Goal: Task Accomplishment & Management: Use online tool/utility

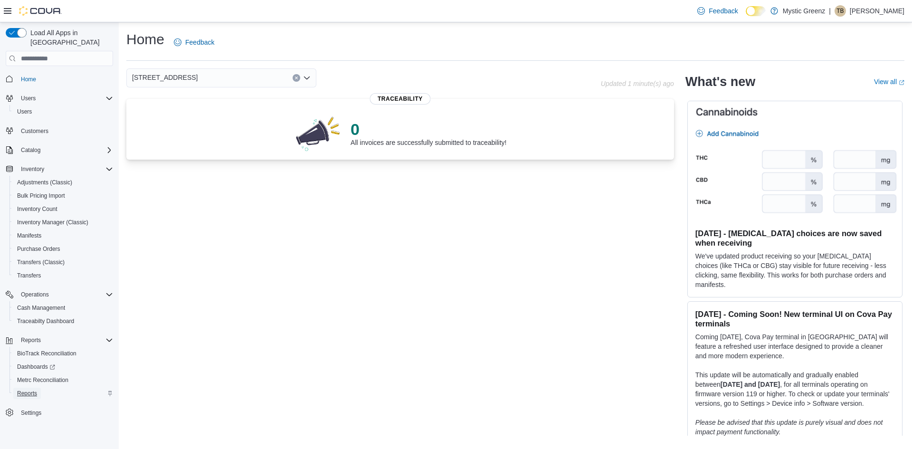
click at [24, 389] on span "Reports" at bounding box center [27, 393] width 20 height 8
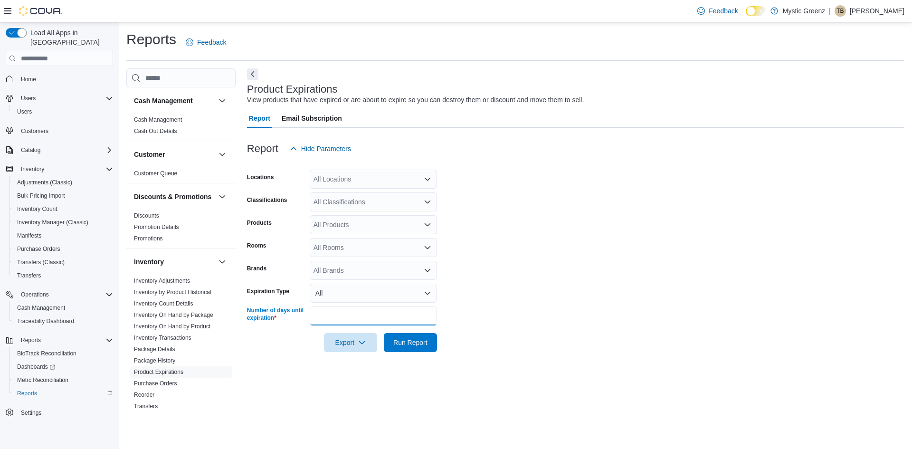
click at [359, 320] on input "**" at bounding box center [373, 315] width 127 height 19
type input "*"
type input "**"
click at [432, 341] on button "Run Report" at bounding box center [410, 341] width 53 height 19
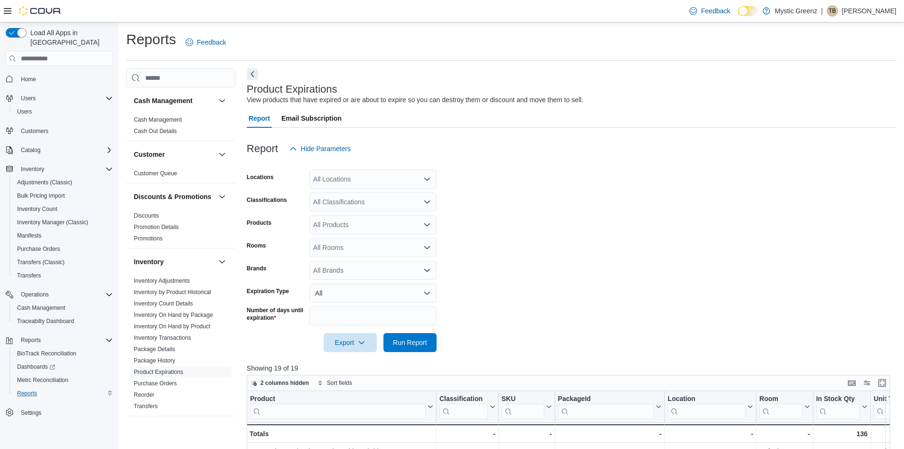
click at [414, 179] on div "All Locations" at bounding box center [373, 178] width 127 height 19
click at [390, 237] on span "360 S Green Mount Rd." at bounding box center [363, 236] width 66 height 9
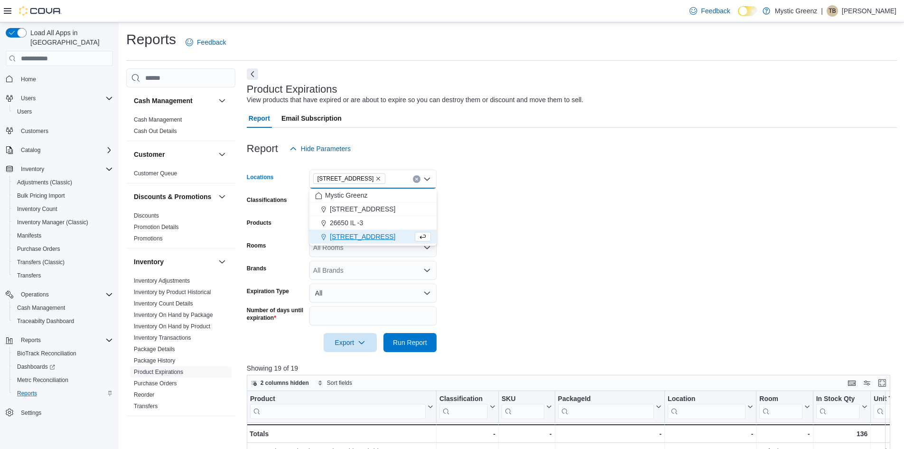
click at [565, 212] on form "Locations 360 S Green Mount Rd. Combo box. Selected. 360 S Green Mount Rd.. Pre…" at bounding box center [572, 255] width 650 height 194
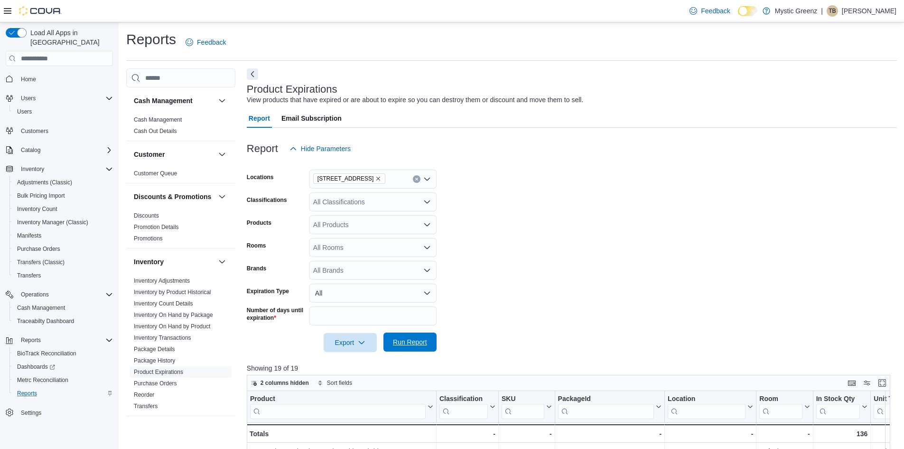
click at [412, 341] on span "Run Report" at bounding box center [410, 341] width 34 height 9
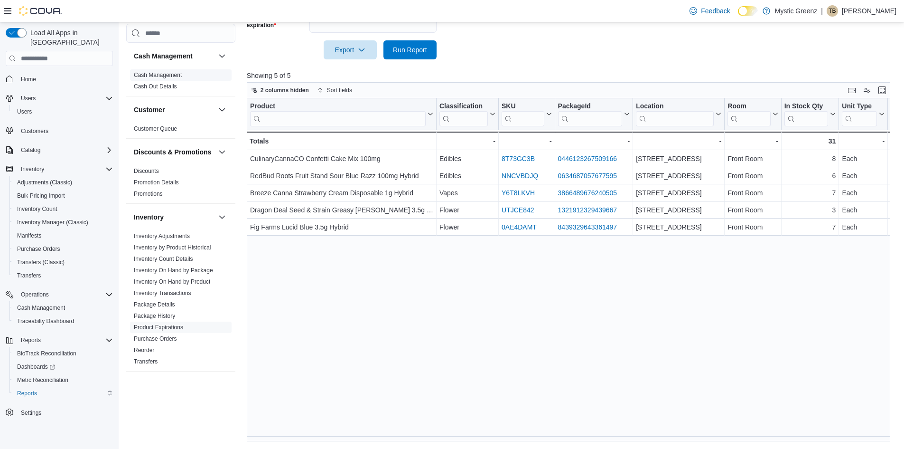
click at [176, 72] on link "Cash Management" at bounding box center [158, 75] width 48 height 7
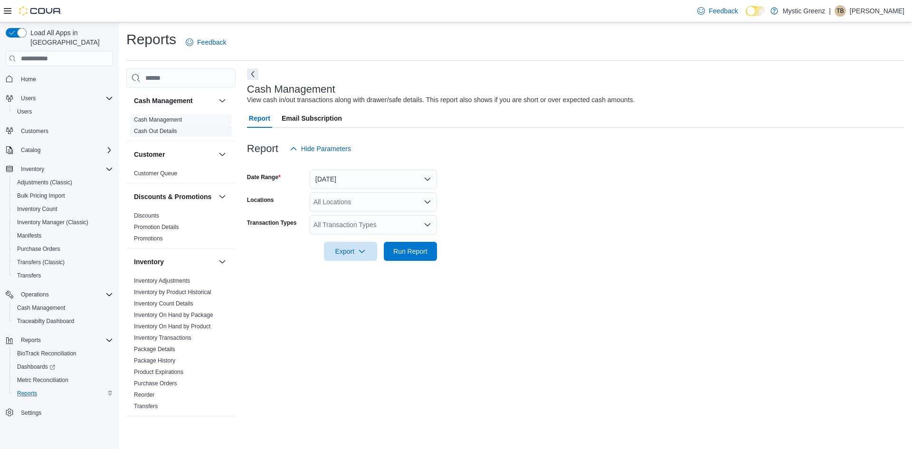
click at [171, 132] on link "Cash Out Details" at bounding box center [155, 131] width 43 height 7
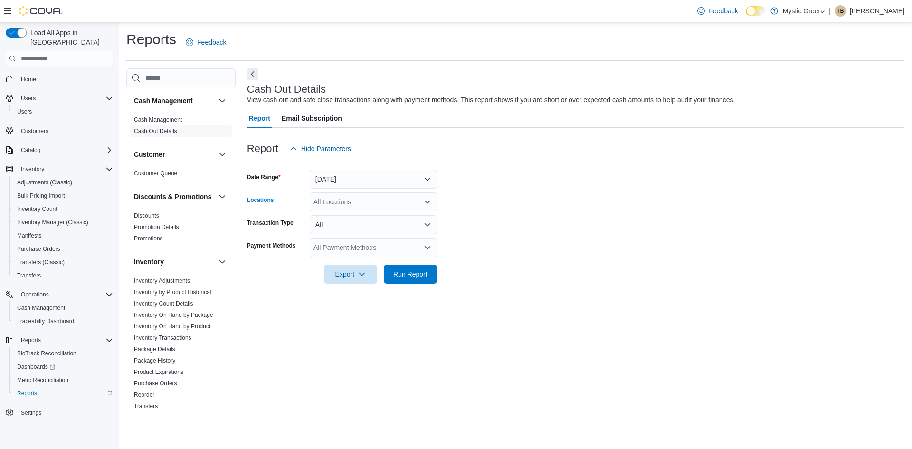
click at [427, 203] on icon "Open list of options" at bounding box center [427, 201] width 6 height 3
click at [429, 182] on button "Today" at bounding box center [373, 178] width 127 height 19
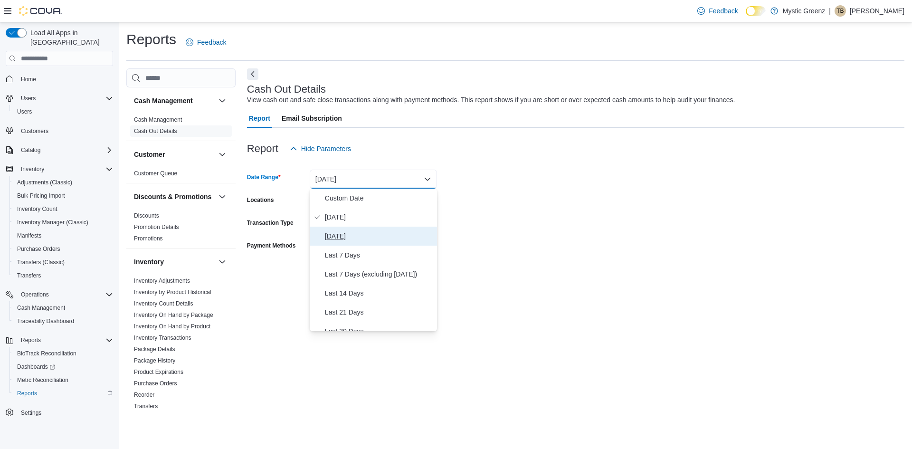
click at [351, 233] on span "Yesterday" at bounding box center [379, 235] width 108 height 11
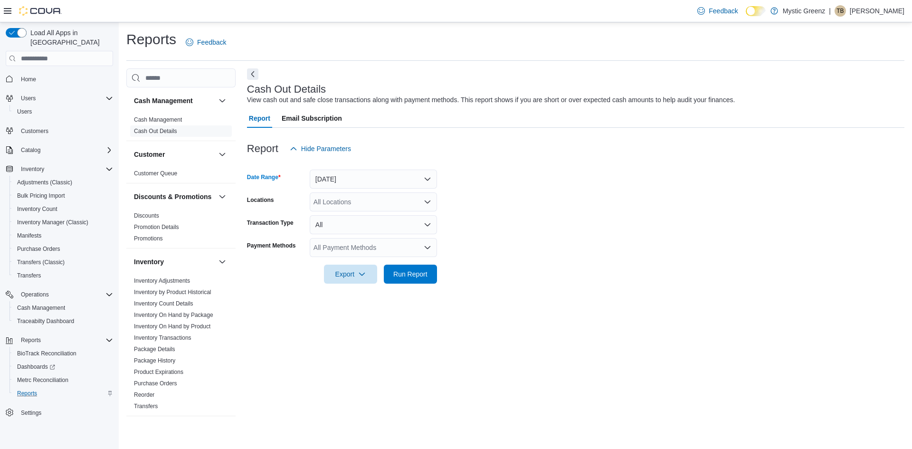
drag, startPoint x: 500, startPoint y: 215, endPoint x: 476, endPoint y: 213, distance: 23.8
click at [499, 214] on form "Date Range Yesterday Locations All Locations Transaction Type All Payment Metho…" at bounding box center [575, 220] width 657 height 125
click at [431, 203] on div "All Locations" at bounding box center [373, 201] width 127 height 19
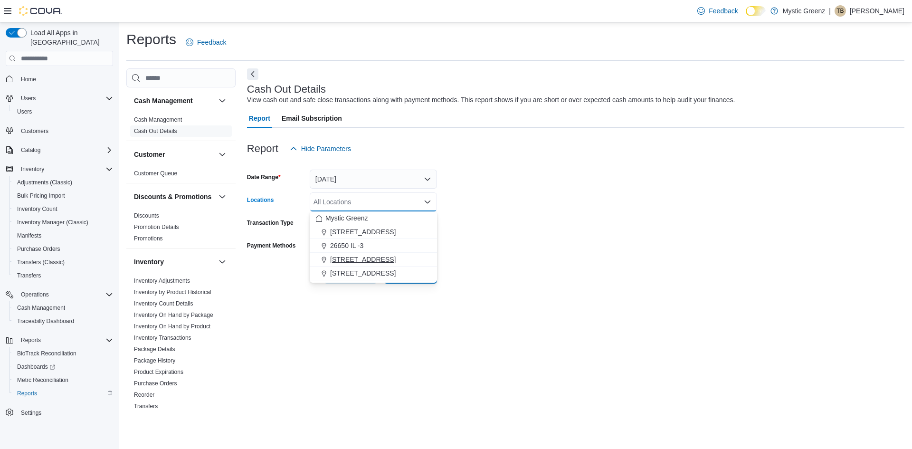
click at [377, 263] on span "360 S Green Mount Rd." at bounding box center [363, 258] width 66 height 9
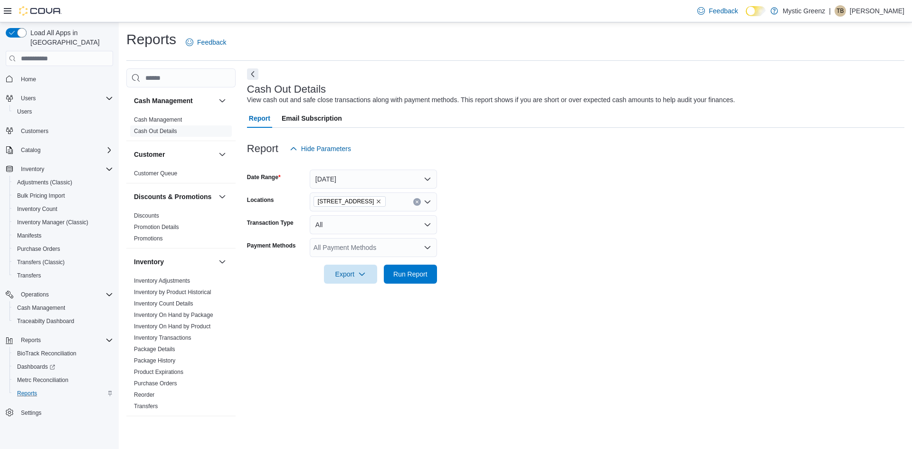
drag, startPoint x: 560, startPoint y: 225, endPoint x: 467, endPoint y: 285, distance: 111.3
click at [557, 226] on form "Date Range Yesterday Locations 360 S Green Mount Rd. Transaction Type All Payme…" at bounding box center [575, 220] width 657 height 125
click at [420, 271] on span "Run Report" at bounding box center [410, 273] width 34 height 9
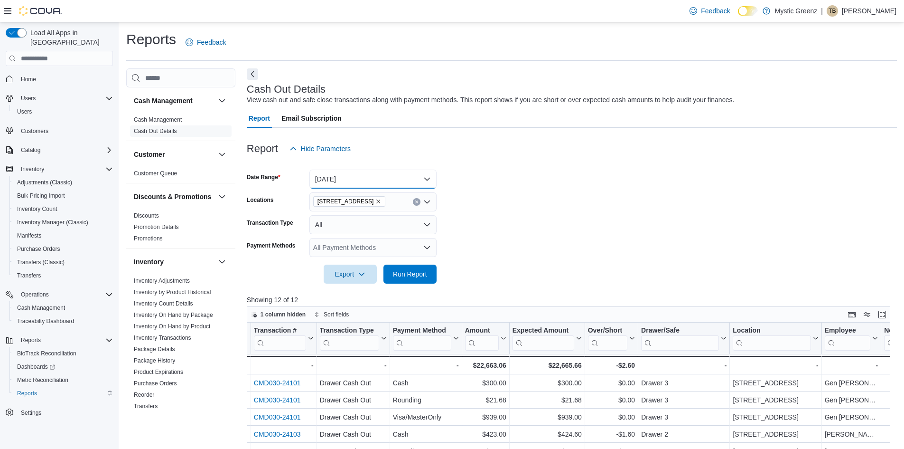
click at [429, 174] on button "Yesterday" at bounding box center [373, 178] width 127 height 19
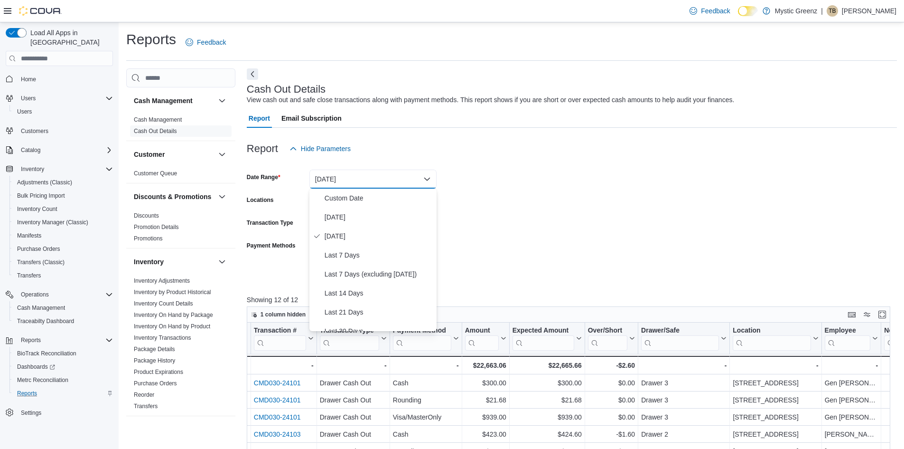
drag, startPoint x: 609, startPoint y: 142, endPoint x: 498, endPoint y: 221, distance: 135.2
click at [609, 145] on div "Report Hide Parameters" at bounding box center [572, 148] width 650 height 19
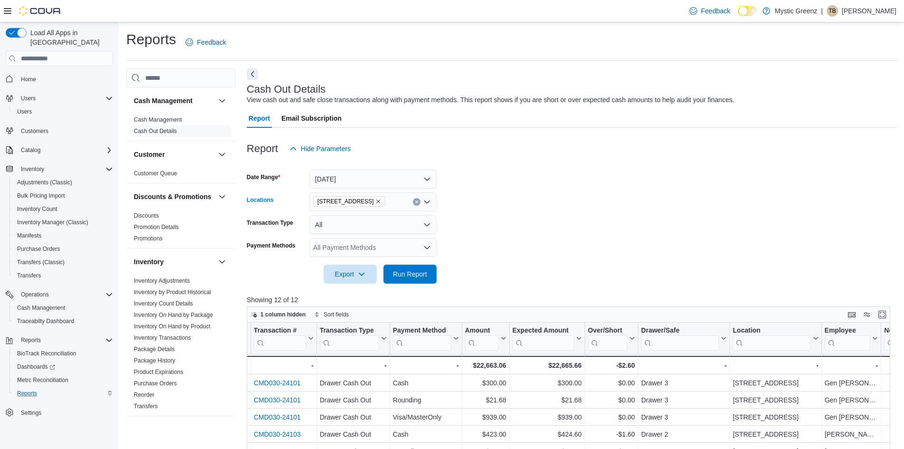
click at [381, 199] on icon "Remove 360 S Green Mount Rd. from selection in this group" at bounding box center [379, 201] width 6 height 6
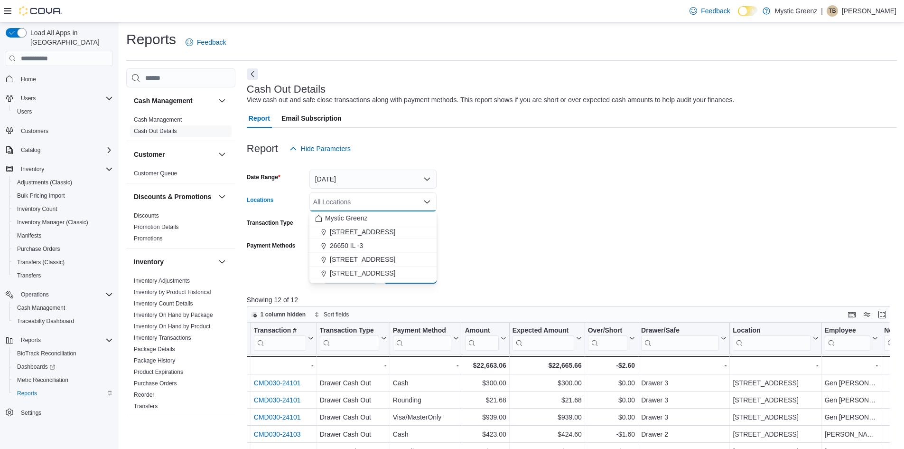
click at [380, 230] on span "1120 Woodlawn Rd" at bounding box center [363, 231] width 66 height 9
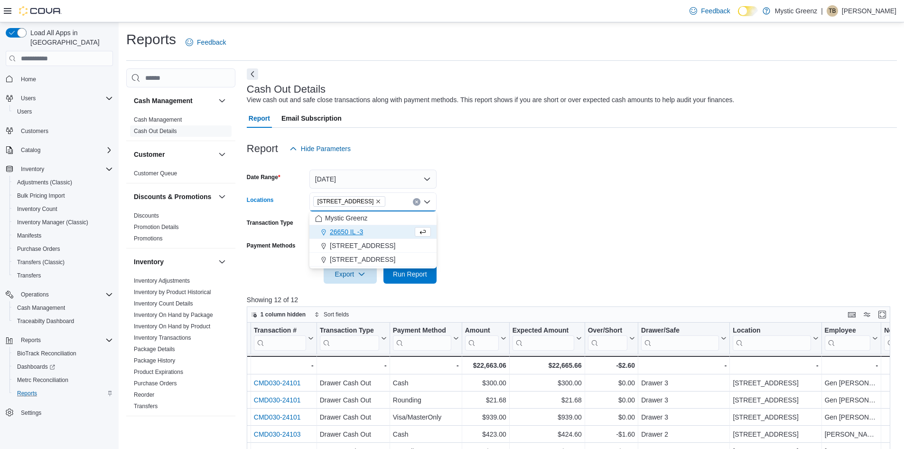
drag, startPoint x: 515, startPoint y: 198, endPoint x: 472, endPoint y: 284, distance: 96.0
click at [516, 201] on form "Date Range Yesterday Locations 1120 Woodlawn Rd Combo box. Selected. 1120 Woodl…" at bounding box center [572, 220] width 650 height 125
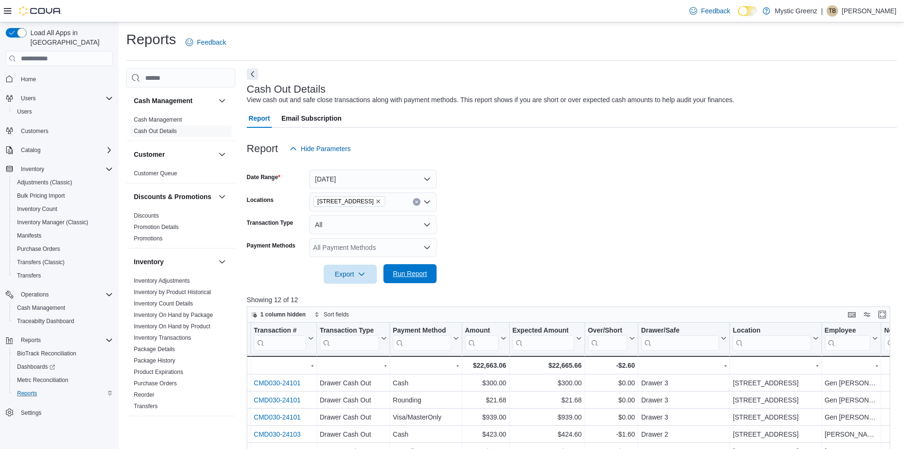
click at [419, 281] on span "Run Report" at bounding box center [410, 273] width 42 height 19
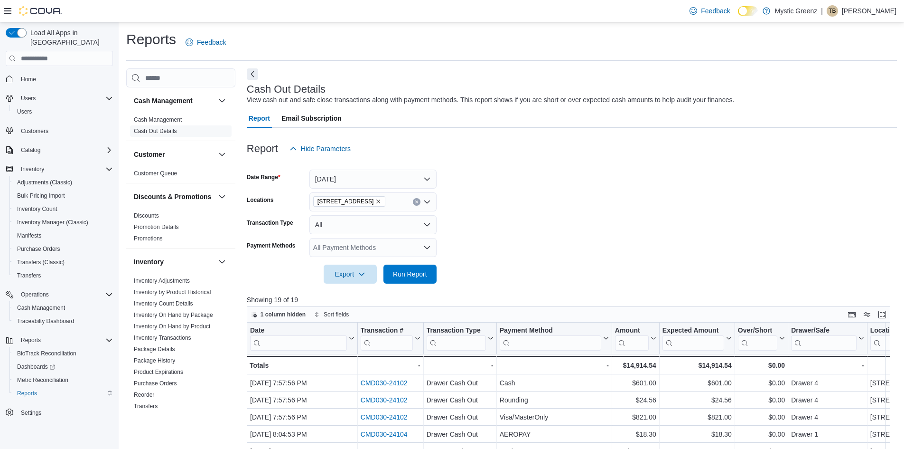
click at [376, 202] on icon "Remove 1120 Woodlawn Rd from selection in this group" at bounding box center [379, 201] width 6 height 6
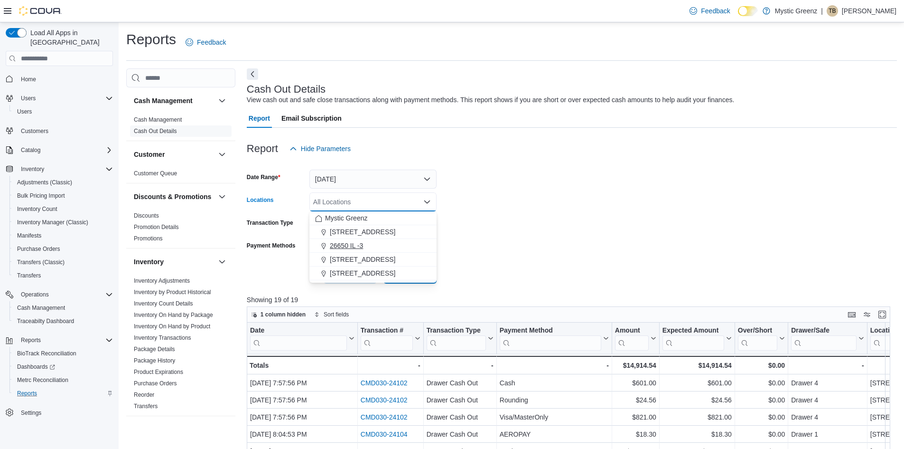
click at [362, 246] on span "26650 IL -3" at bounding box center [346, 245] width 33 height 9
click at [524, 251] on form "Date Range Yesterday Locations 26650 IL -3 Combo box. Selected. 26650 IL -3. Pr…" at bounding box center [572, 220] width 650 height 125
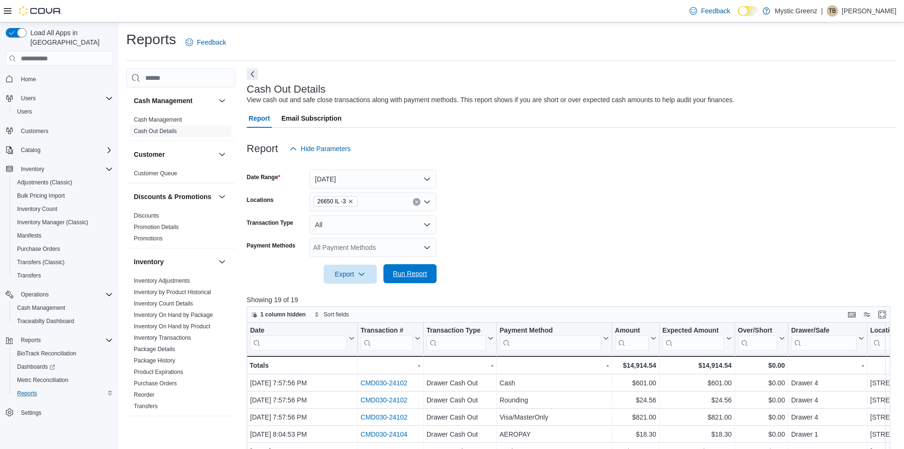
click at [418, 281] on span "Run Report" at bounding box center [410, 273] width 42 height 19
click at [352, 202] on icon "Remove 26650 IL -3 from selection in this group" at bounding box center [351, 201] width 6 height 6
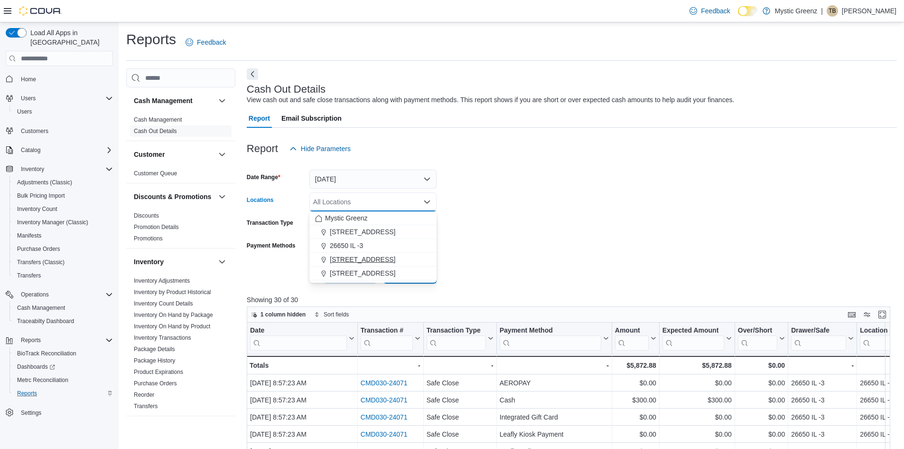
click at [368, 257] on span "360 S Green Mount Rd." at bounding box center [363, 258] width 66 height 9
click at [515, 261] on div at bounding box center [572, 261] width 650 height 8
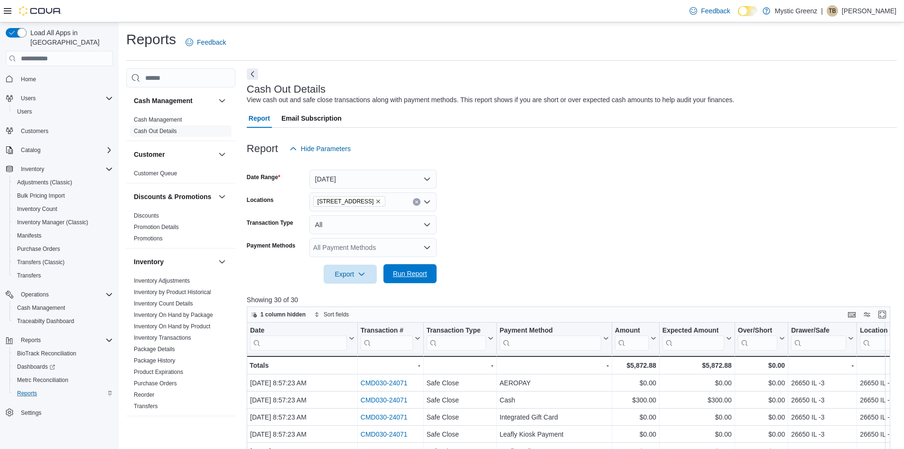
click at [424, 277] on span "Run Report" at bounding box center [410, 273] width 34 height 9
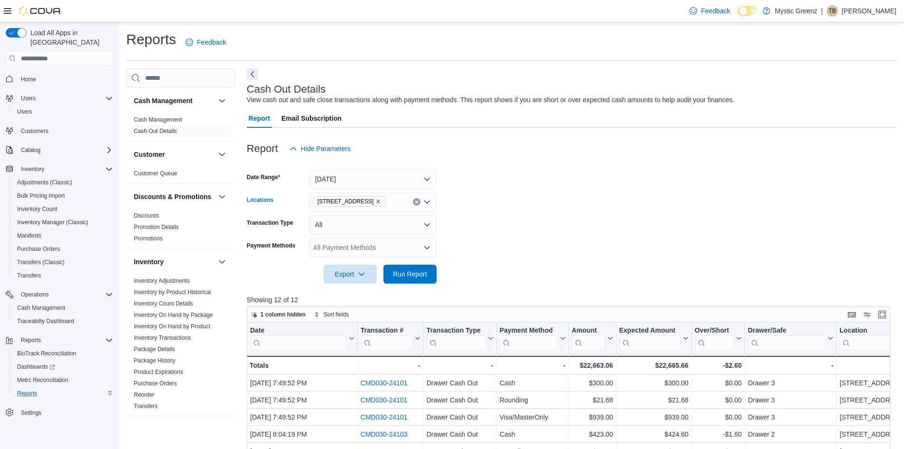
click at [381, 199] on icon "Remove 360 S Green Mount Rd. from selection in this group" at bounding box center [379, 201] width 6 height 6
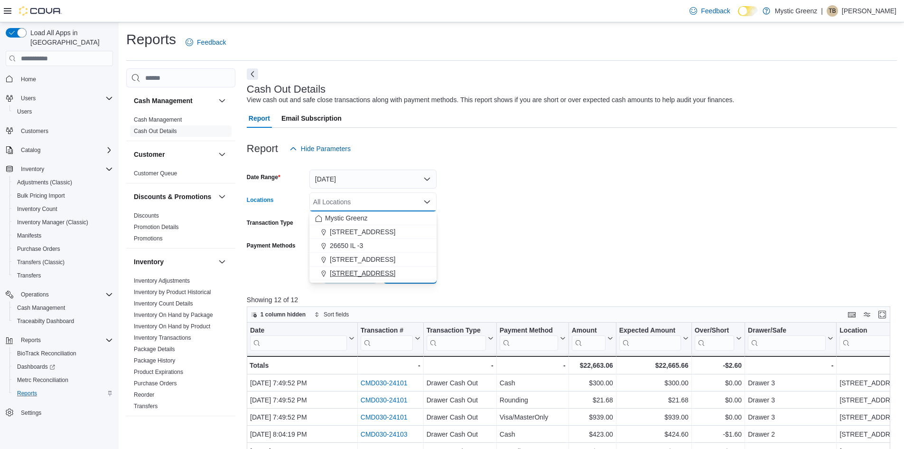
click at [378, 274] on span "5045 Indus Drive" at bounding box center [363, 272] width 66 height 9
drag, startPoint x: 521, startPoint y: 236, endPoint x: 510, endPoint y: 244, distance: 13.6
click at [520, 238] on form "Date Range Yesterday Locations 5045 Indus Drive Combo box. Selected. 5045 Indus…" at bounding box center [572, 220] width 650 height 125
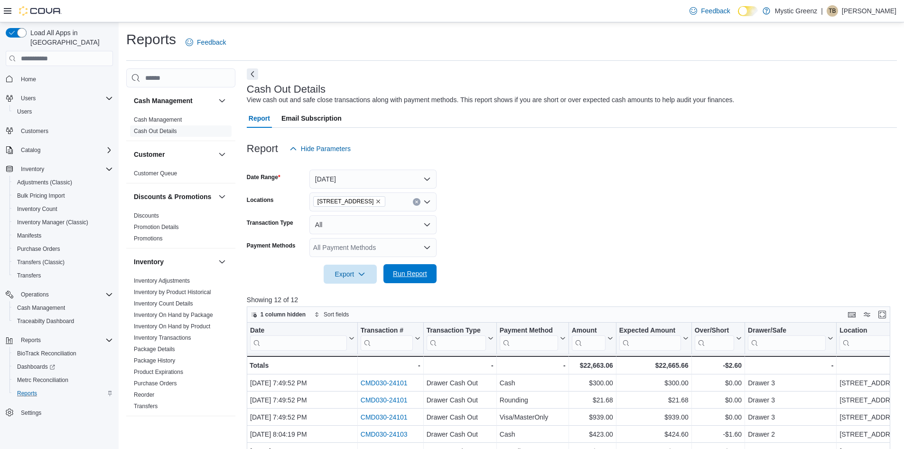
click at [426, 280] on span "Run Report" at bounding box center [410, 273] width 42 height 19
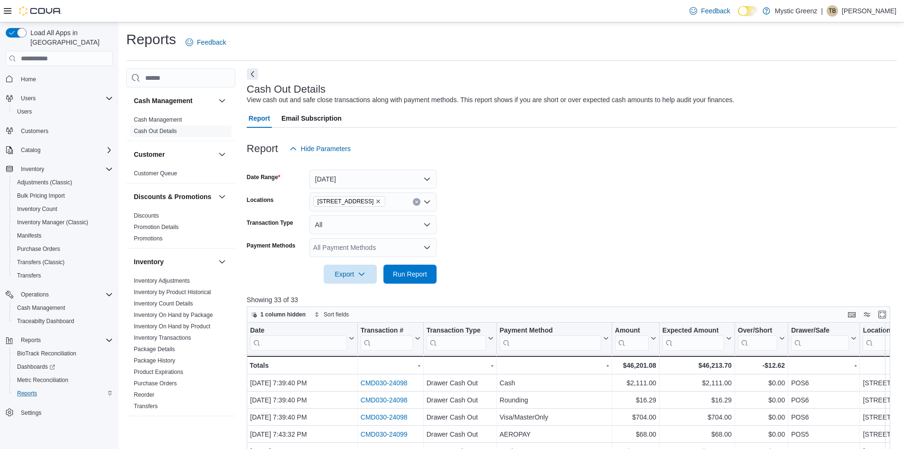
click at [376, 200] on icon "Remove 5045 Indus Drive from selection in this group" at bounding box center [379, 201] width 6 height 6
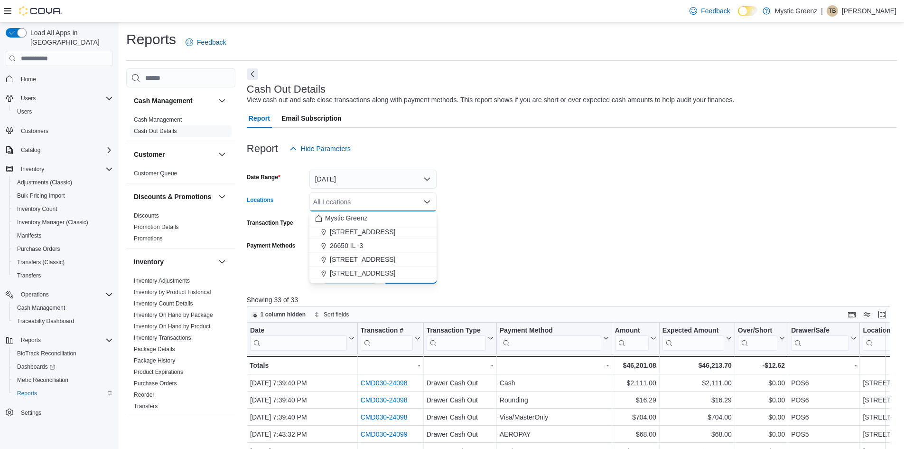
click at [375, 228] on span "1120 Woodlawn Rd" at bounding box center [363, 231] width 66 height 9
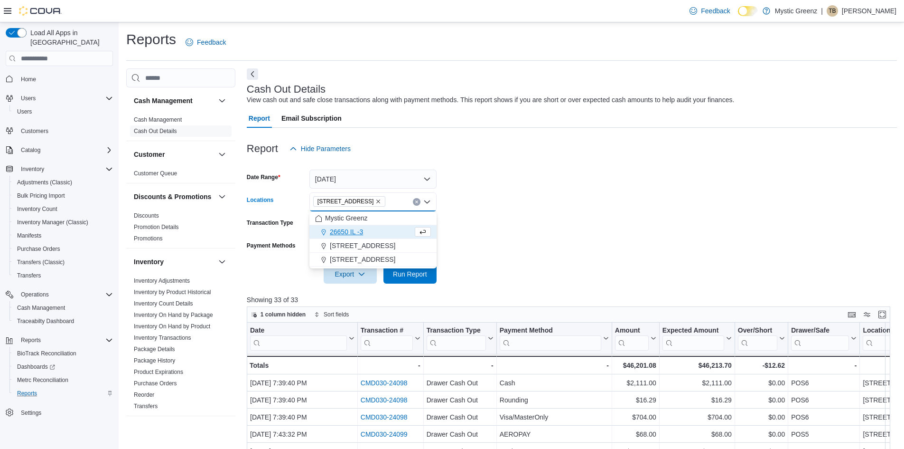
drag, startPoint x: 491, startPoint y: 240, endPoint x: 467, endPoint y: 261, distance: 31.7
click at [489, 244] on form "Date Range Yesterday Locations 1120 Woodlawn Rd Combo box. Selected. 1120 Woodl…" at bounding box center [572, 220] width 650 height 125
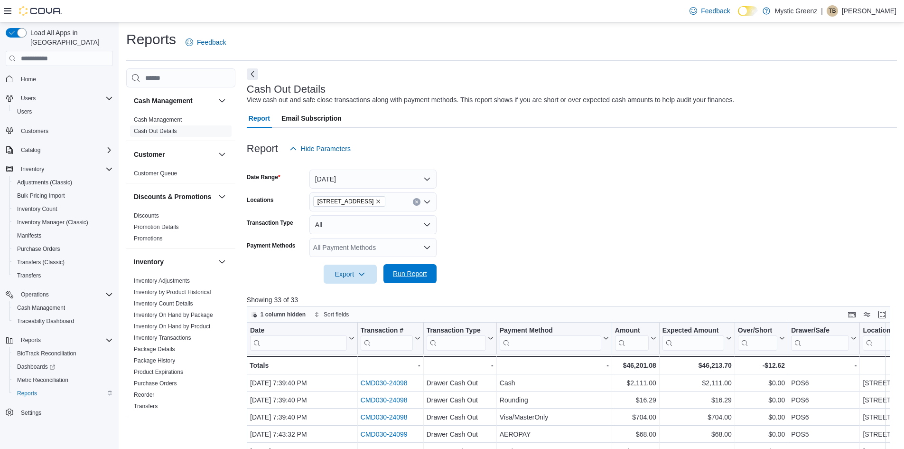
click at [409, 277] on span "Run Report" at bounding box center [410, 273] width 34 height 9
click at [179, 375] on link "Product Expirations" at bounding box center [158, 371] width 49 height 7
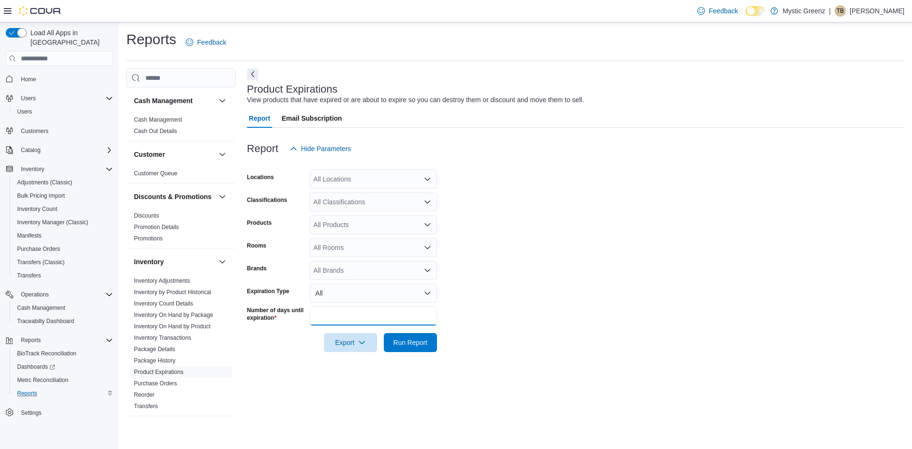
click at [339, 312] on input "**" at bounding box center [373, 315] width 127 height 19
type input "*"
type input "**"
click at [407, 345] on span "Run Report" at bounding box center [410, 341] width 34 height 9
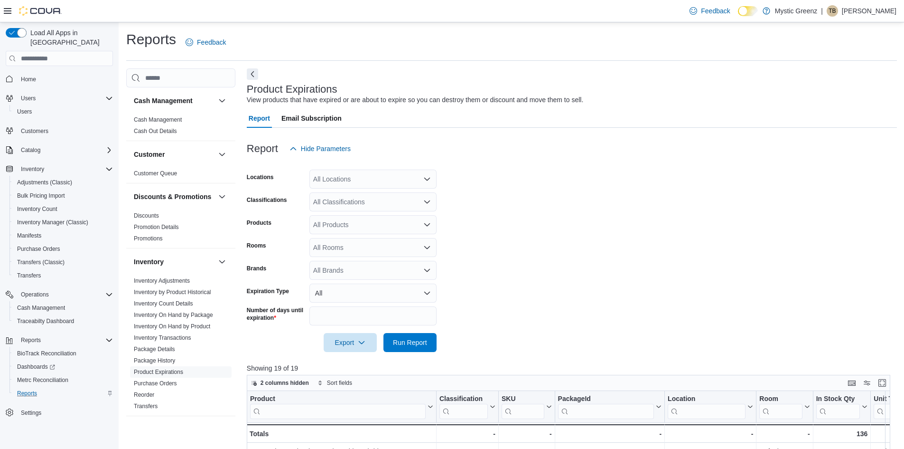
click at [414, 185] on div "All Locations" at bounding box center [373, 178] width 127 height 19
click at [395, 235] on span "360 S Green Mount Rd." at bounding box center [363, 236] width 66 height 9
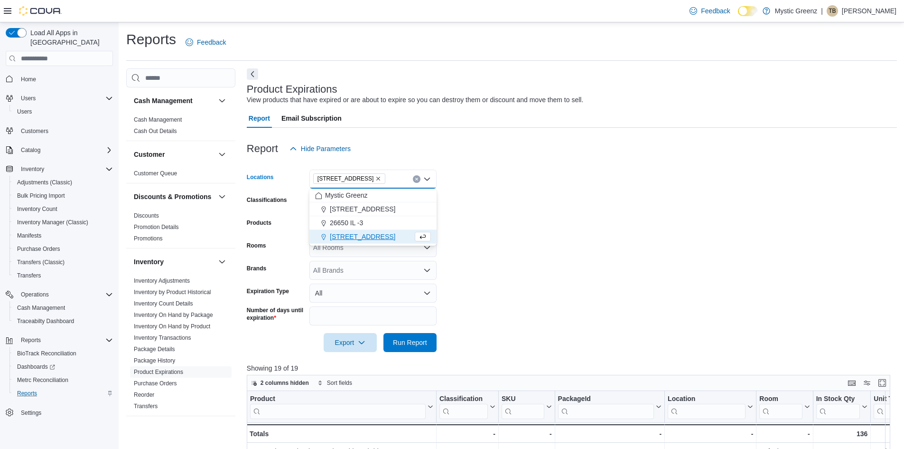
click at [558, 229] on form "Locations 360 S Green Mount Rd. Combo box. Selected. 360 S Green Mount Rd.. Pre…" at bounding box center [572, 255] width 650 height 194
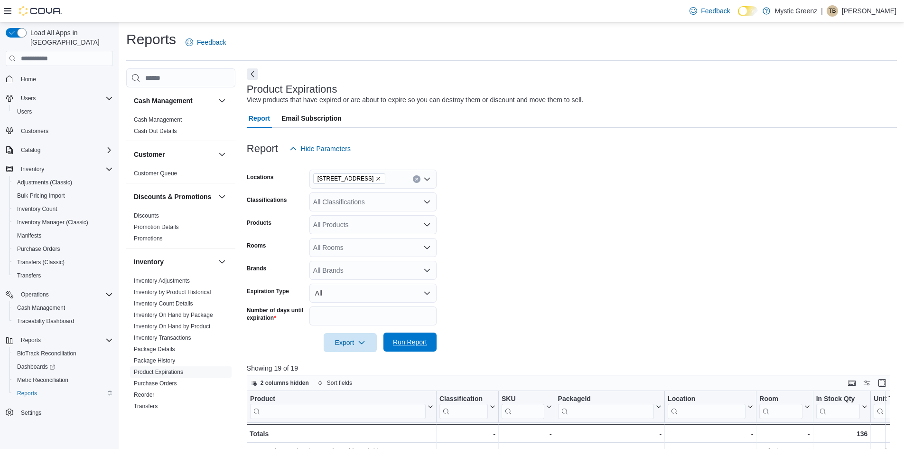
click at [431, 350] on button "Run Report" at bounding box center [410, 341] width 53 height 19
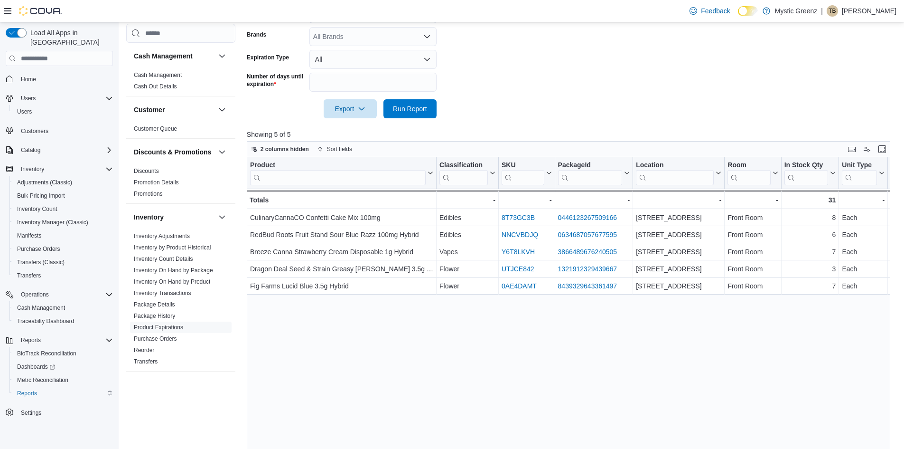
scroll to position [237, 0]
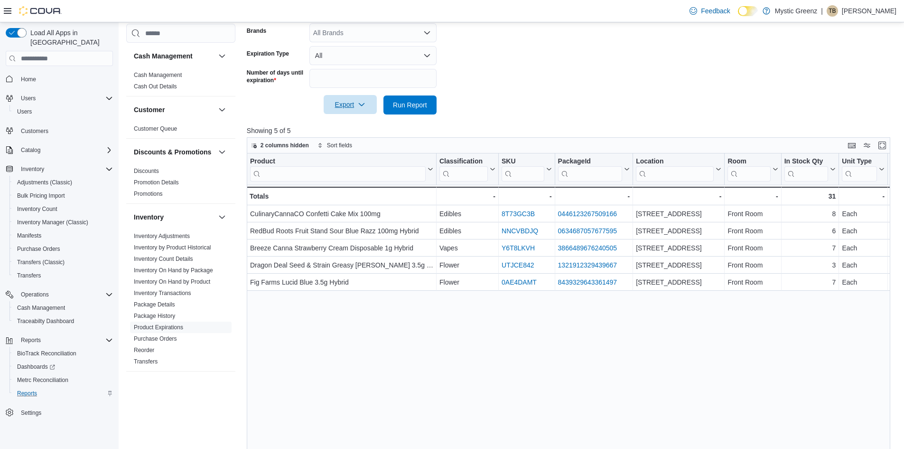
click at [369, 107] on span "Export" at bounding box center [350, 104] width 42 height 19
click at [371, 121] on span "Export to Excel" at bounding box center [351, 124] width 43 height 8
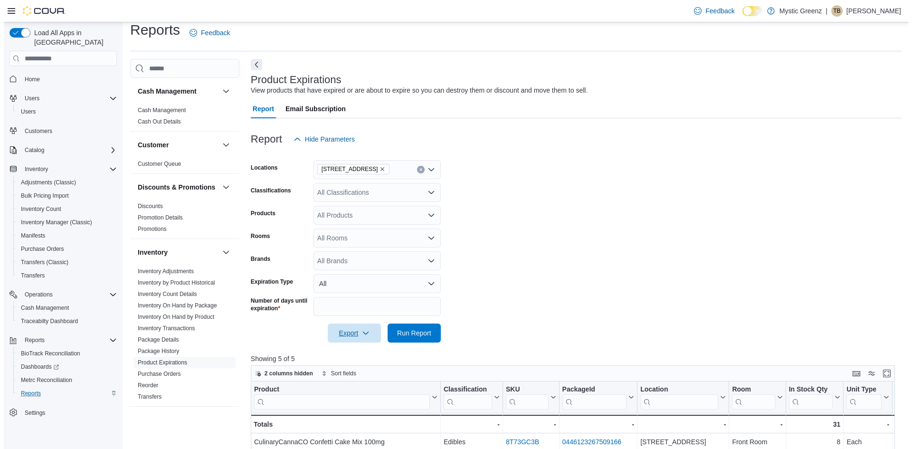
scroll to position [0, 0]
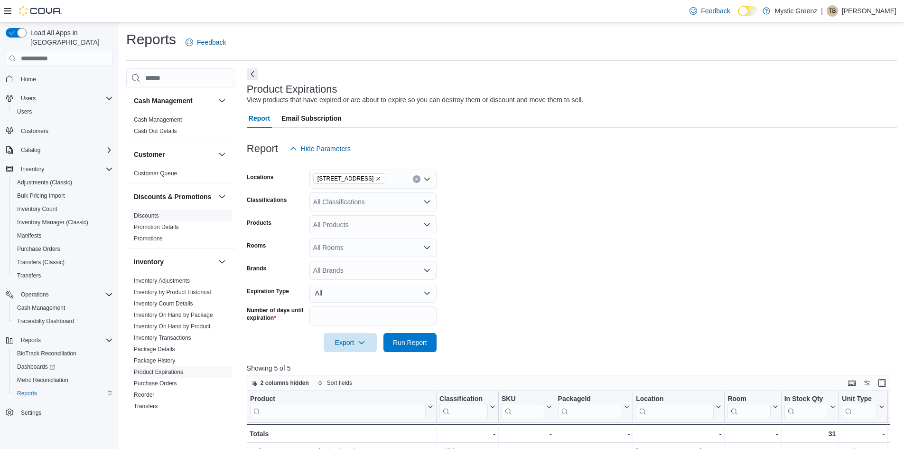
click at [158, 219] on link "Discounts" at bounding box center [146, 215] width 25 height 7
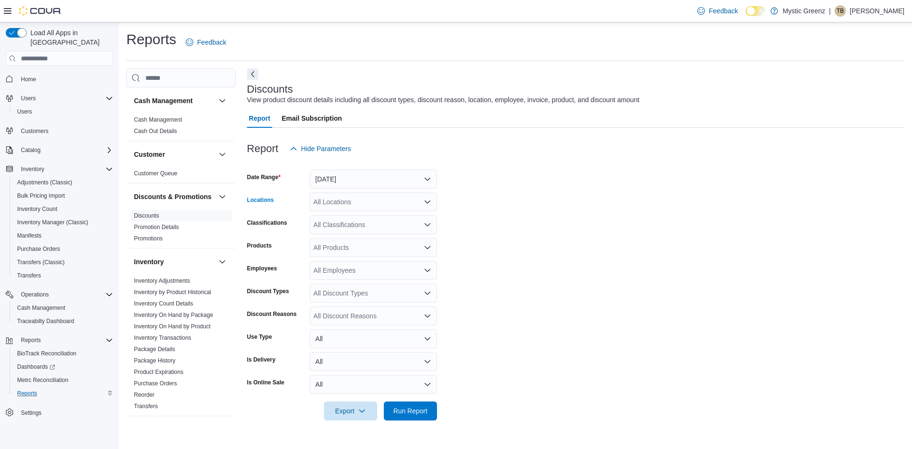
click at [341, 210] on div "All Locations" at bounding box center [373, 201] width 127 height 19
click at [366, 264] on button "360 S Green Mount Rd." at bounding box center [373, 260] width 127 height 14
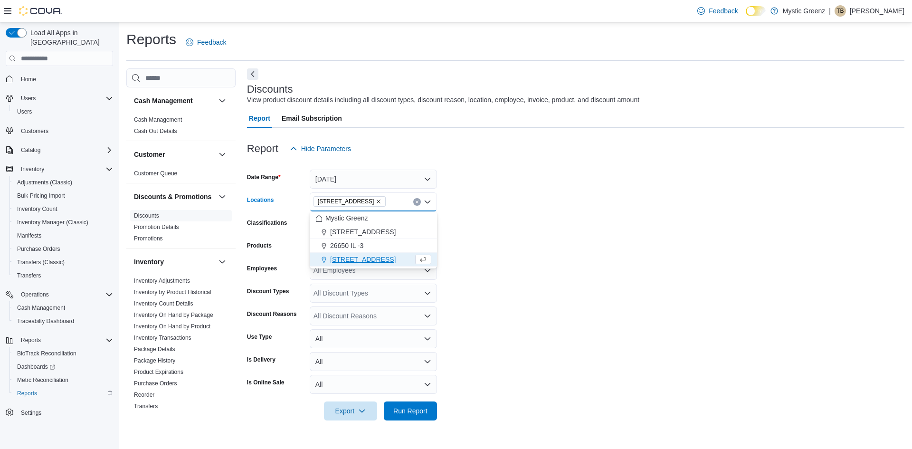
click at [584, 258] on form "Date Range Yesterday Locations 360 S Green Mount Rd. Combo box. Selected. 360 S…" at bounding box center [575, 289] width 657 height 262
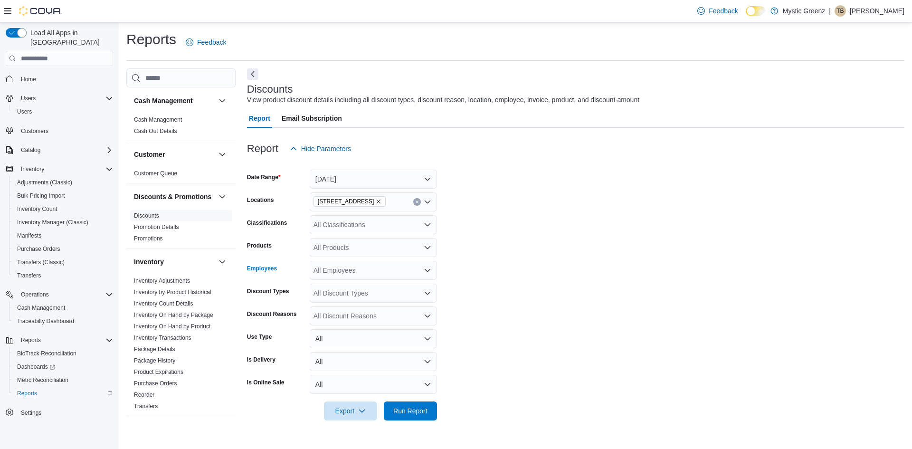
click at [413, 277] on div "All Employees" at bounding box center [373, 270] width 127 height 19
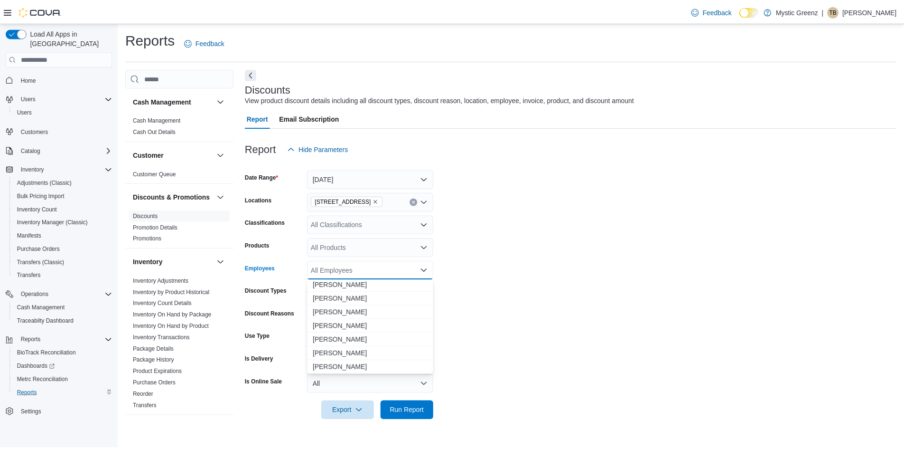
scroll to position [1289, 0]
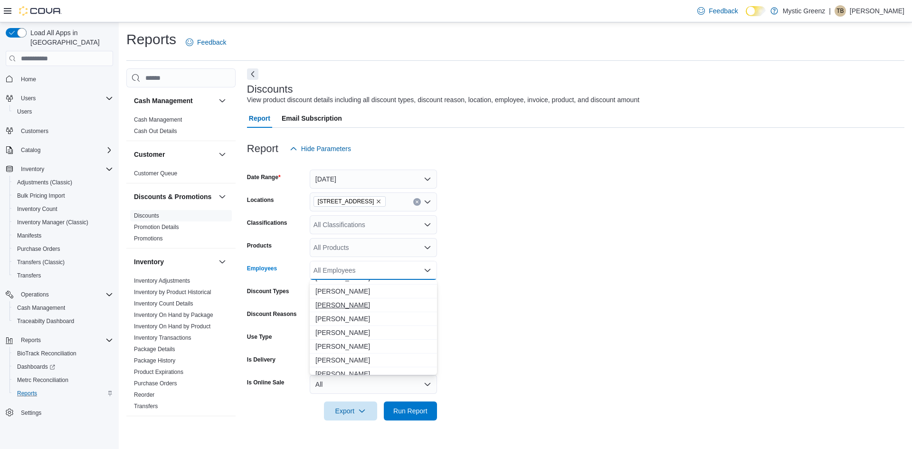
click at [364, 306] on span "[PERSON_NAME]" at bounding box center [373, 304] width 116 height 9
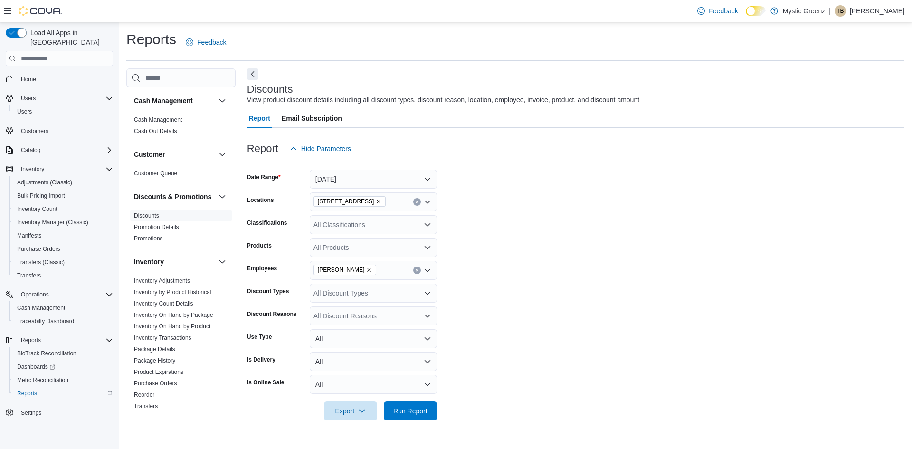
drag, startPoint x: 504, startPoint y: 357, endPoint x: 402, endPoint y: 438, distance: 130.1
click at [504, 357] on form "Date Range Yesterday Locations 360 S Green Mount Rd. Classifications All Classi…" at bounding box center [575, 289] width 657 height 262
click at [409, 415] on span "Run Report" at bounding box center [410, 410] width 42 height 19
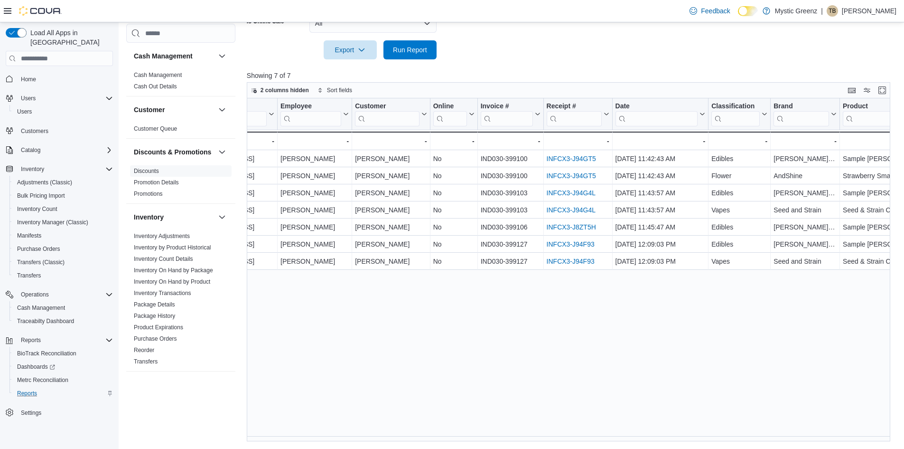
scroll to position [0, 216]
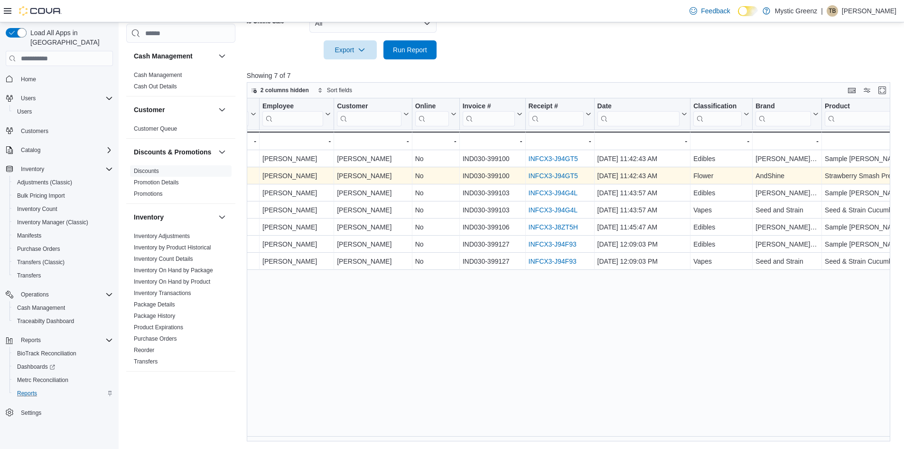
click at [561, 172] on link "INFCX3-J94GT5" at bounding box center [552, 176] width 49 height 8
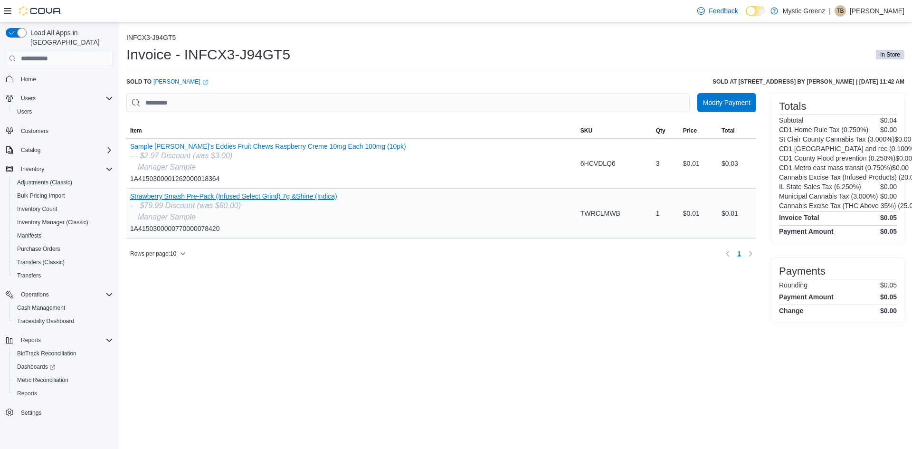
click at [226, 194] on button "Strawberry Smash Pre-Pack (Infused Select Grind) 7g &Shine (Indica)" at bounding box center [233, 196] width 207 height 8
drag, startPoint x: 221, startPoint y: 228, endPoint x: 127, endPoint y: 235, distance: 93.8
click at [127, 235] on div "Strawberry Smash Pre-Pack (Infused Select Grind) 7g &Shine (Indica) — $79.99 Di…" at bounding box center [351, 212] width 450 height 49
copy div "1A4150300000770000078420"
click at [271, 193] on button "Strawberry Smash Pre-Pack (Infused Select Grind) 7g &Shine (Indica)" at bounding box center [233, 196] width 207 height 8
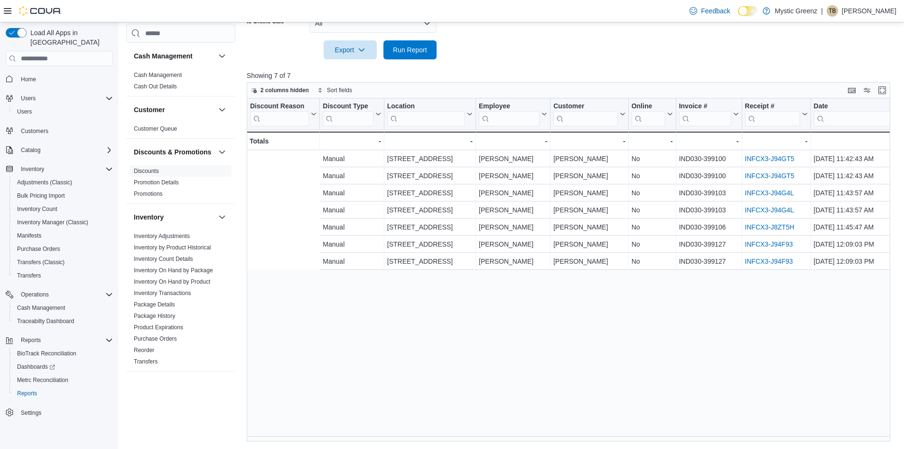
scroll to position [0, 216]
